Goal: Transaction & Acquisition: Download file/media

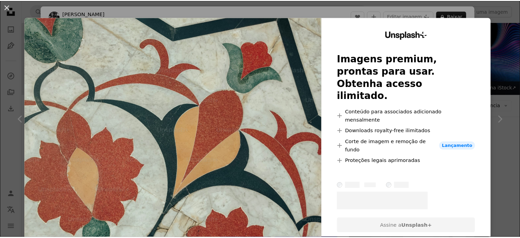
scroll to position [992, 0]
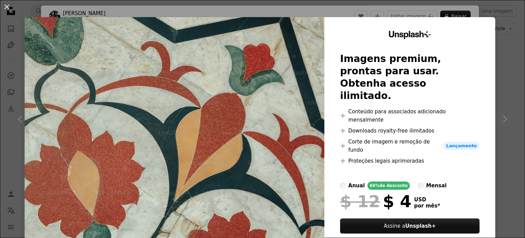
click at [501, 38] on div "An X shape Unsplash+ Imagens premium, prontas para usar. Obtenha acesso ilimita…" at bounding box center [262, 119] width 525 height 238
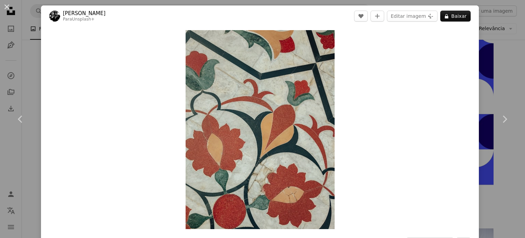
click at [504, 83] on div "An X shape Chevron left Chevron right [PERSON_NAME] Para Unsplash+ A heart A pl…" at bounding box center [262, 119] width 525 height 238
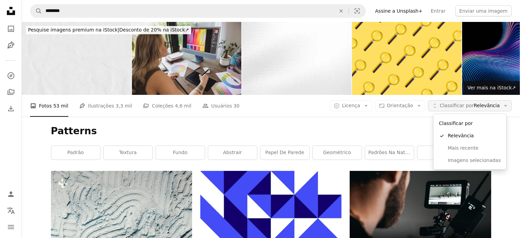
click at [468, 109] on span "Classificar por Relevância" at bounding box center [470, 105] width 60 height 7
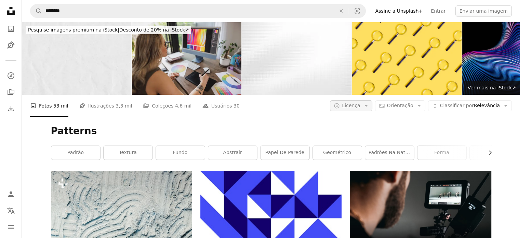
click at [366, 109] on button "A copyright icon © Licença Arrow down" at bounding box center [351, 105] width 42 height 11
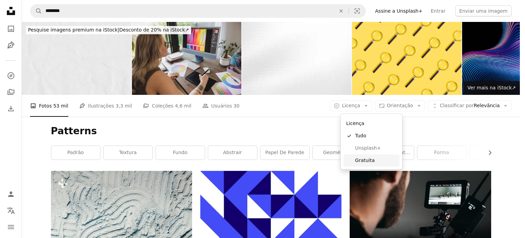
click at [374, 162] on span "Gratuita" at bounding box center [376, 160] width 42 height 7
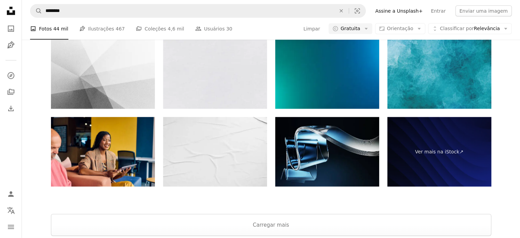
scroll to position [1779, 0]
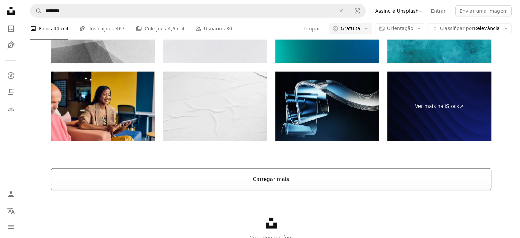
click at [263, 178] on button "Carregar mais" at bounding box center [271, 179] width 441 height 22
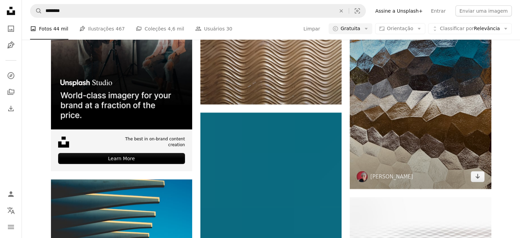
scroll to position [2189, 0]
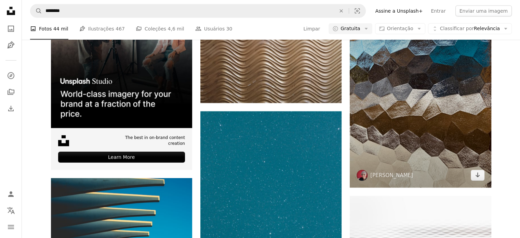
click at [447, 122] on img at bounding box center [420, 93] width 141 height 189
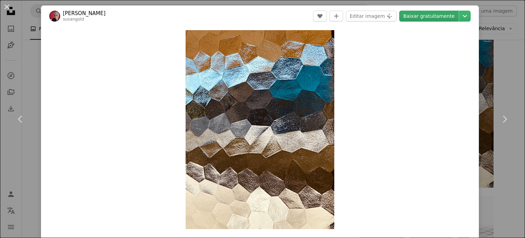
click at [424, 20] on link "Baixar gratuitamente" at bounding box center [430, 16] width 60 height 11
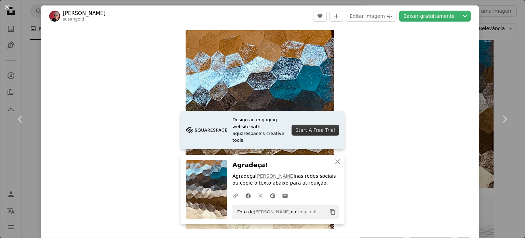
click at [513, 59] on div "An X shape Chevron left Chevron right Design an engaging website with Squarespa…" at bounding box center [262, 119] width 525 height 238
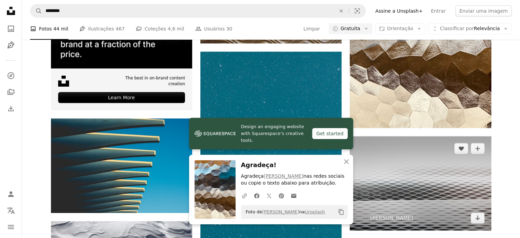
scroll to position [2292, 0]
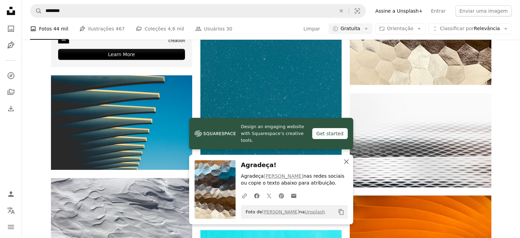
click at [343, 164] on icon "An X shape" at bounding box center [346, 161] width 8 height 8
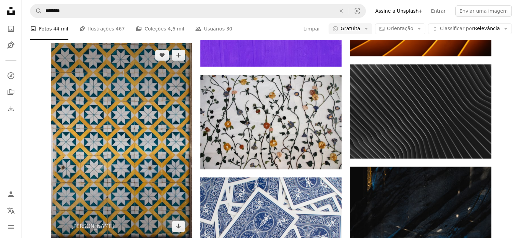
scroll to position [2600, 0]
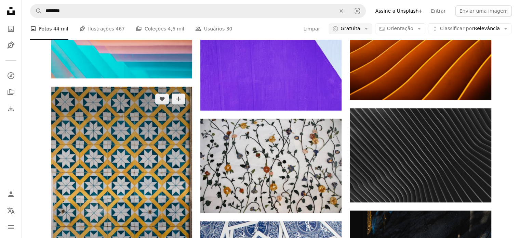
click at [149, 145] on img at bounding box center [121, 185] width 141 height 196
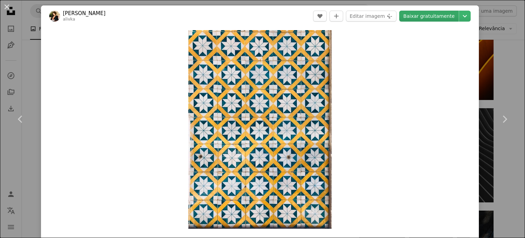
click at [425, 20] on link "Baixar gratuitamente" at bounding box center [430, 16] width 60 height 11
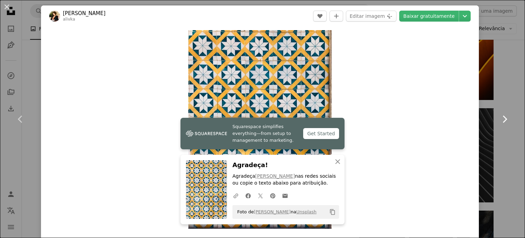
click at [503, 86] on link "Chevron right" at bounding box center [504, 119] width 41 height 66
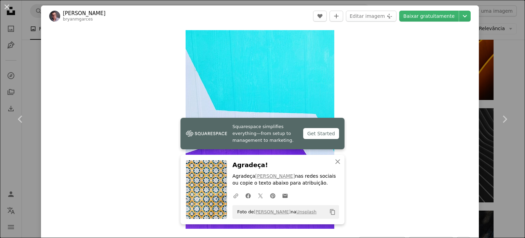
click at [497, 48] on div "An X shape Chevron left Chevron right Squarespace simplifies everything—from se…" at bounding box center [262, 119] width 525 height 238
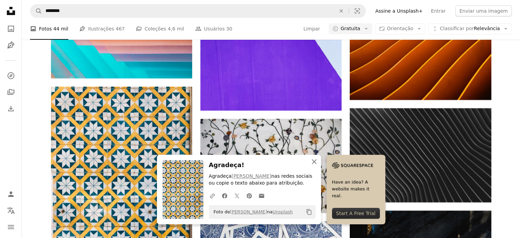
click at [314, 164] on icon "An X shape" at bounding box center [314, 161] width 8 height 8
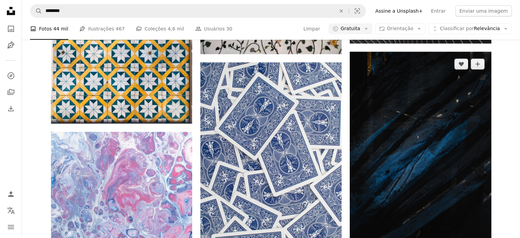
scroll to position [2771, 0]
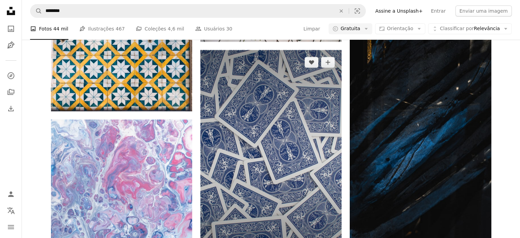
click at [261, 159] on img at bounding box center [270, 156] width 141 height 212
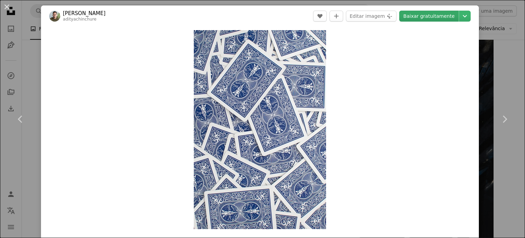
click at [443, 15] on link "Baixar gratuitamente" at bounding box center [430, 16] width 60 height 11
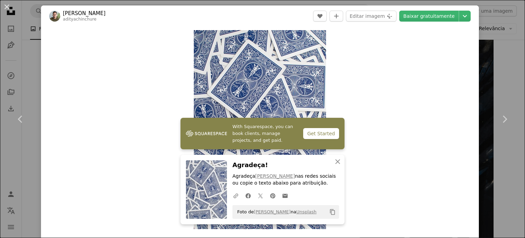
click at [500, 70] on div "An X shape Chevron left Chevron right With Squarespace, you can book clients, m…" at bounding box center [262, 119] width 525 height 238
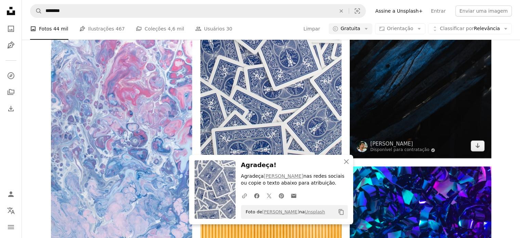
scroll to position [2874, 0]
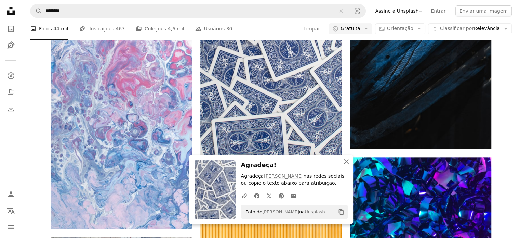
click at [344, 162] on icon "An X shape" at bounding box center [346, 161] width 8 height 8
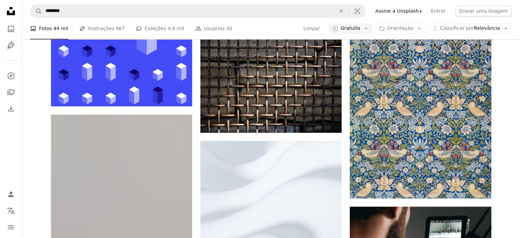
scroll to position [3729, 0]
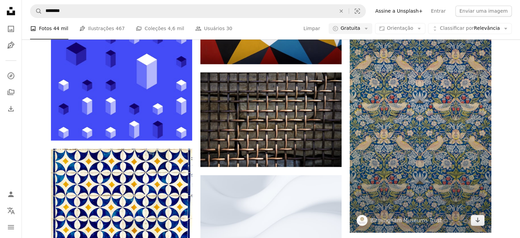
click at [432, 128] on img at bounding box center [420, 99] width 141 height 266
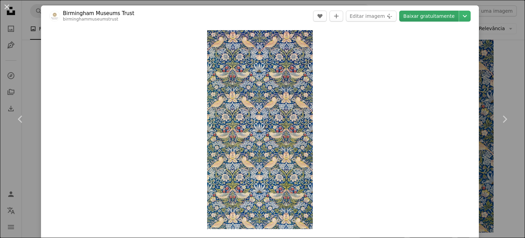
click at [433, 15] on link "Baixar gratuitamente" at bounding box center [430, 16] width 60 height 11
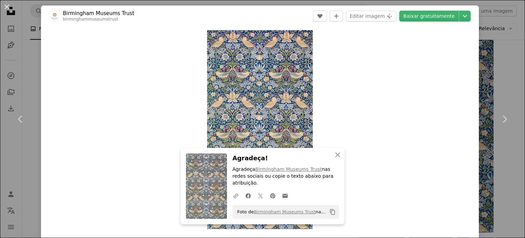
click at [502, 65] on div "An X shape Chevron left Chevron right An X shape Fechar Agradeça! Agradeça Birm…" at bounding box center [262, 119] width 525 height 238
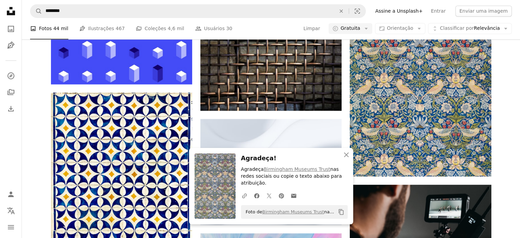
scroll to position [3900, 0]
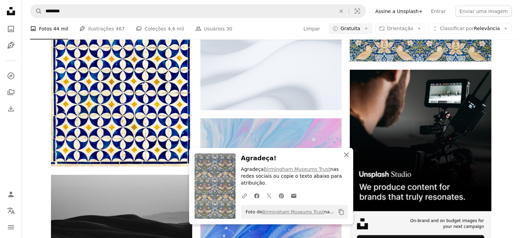
click at [345, 159] on icon "An X shape" at bounding box center [346, 155] width 8 height 8
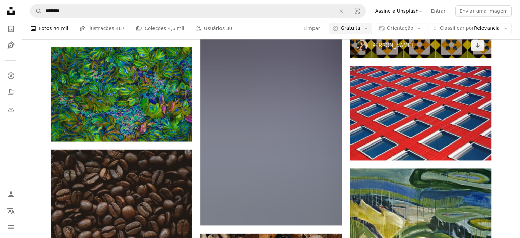
scroll to position [5713, 0]
